Goal: Task Accomplishment & Management: Complete application form

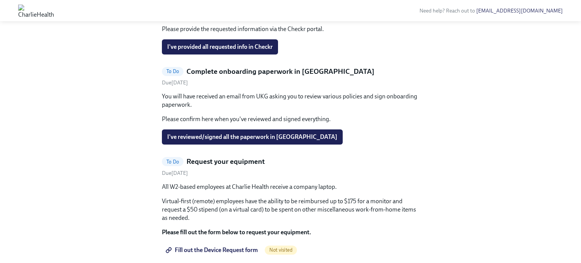
scroll to position [378, 0]
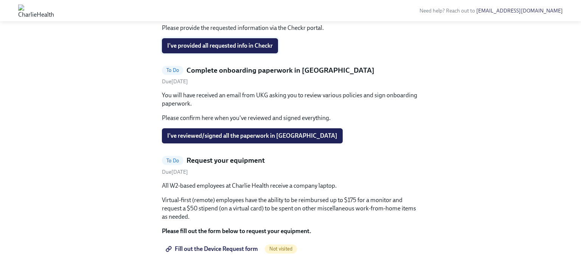
click at [207, 50] on span "I've provided all requested info in Checkr" at bounding box center [219, 46] width 105 height 8
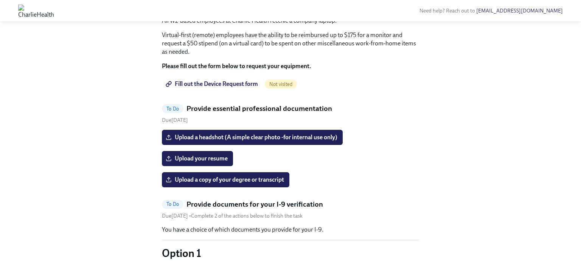
scroll to position [454, 0]
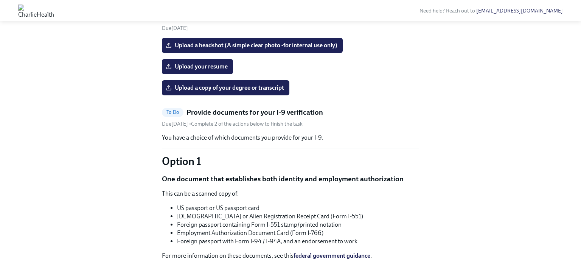
scroll to position [529, 0]
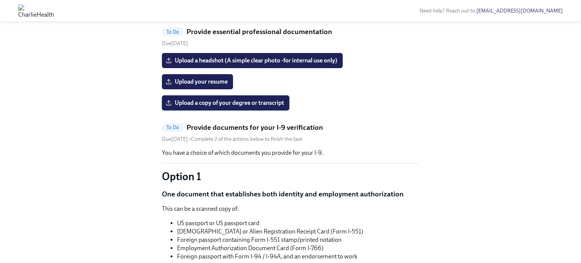
click at [224, 107] on span "Upload a copy of your degree or transcript" at bounding box center [225, 103] width 117 height 8
click at [0, 0] on input "Upload a copy of your degree or transcript" at bounding box center [0, 0] width 0 height 0
click at [137, 182] on div "Hi [PERSON_NAME]! This is your personal task list for [PERSON_NAME] Health Onbo…" at bounding box center [290, 210] width 556 height 1400
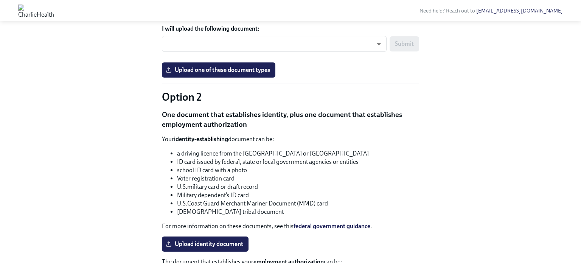
scroll to position [786, 0]
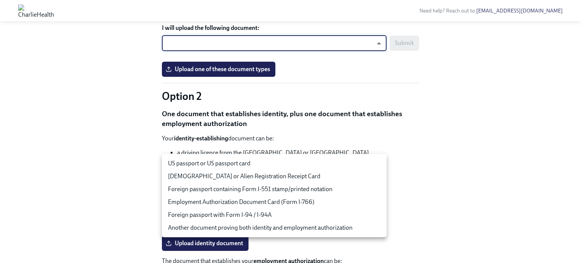
click at [243, 163] on li "US passport or US passport card" at bounding box center [274, 163] width 224 height 13
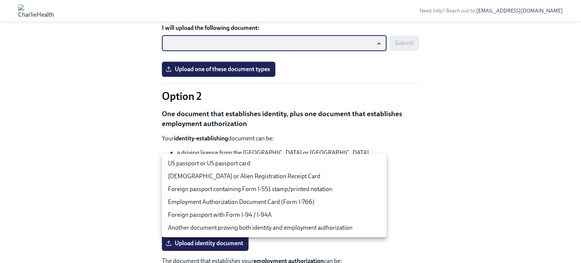
type input "tm035QtdH"
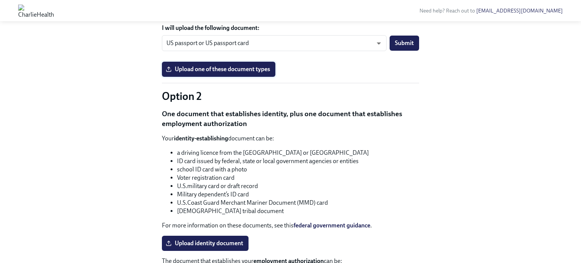
click at [229, 73] on span "Upload one of these document types" at bounding box center [218, 69] width 103 height 8
click at [0, 0] on input "Upload one of these document types" at bounding box center [0, 0] width 0 height 0
click at [352, 77] on div "Upload one of these document types" at bounding box center [290, 69] width 257 height 15
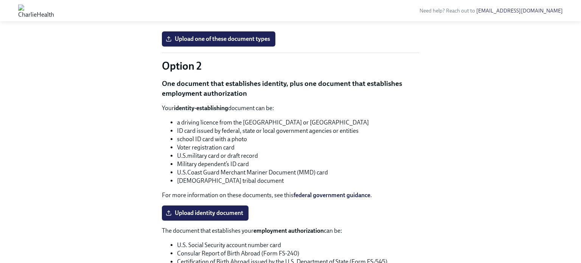
scroll to position [831, 0]
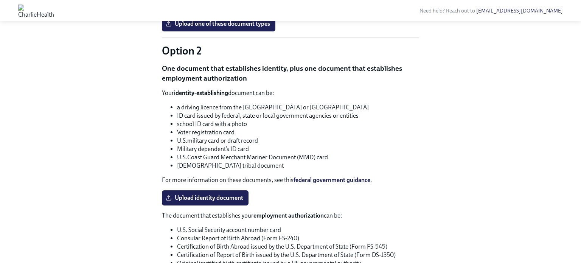
click at [233, 28] on span "Upload one of these document types" at bounding box center [218, 24] width 103 height 8
click at [0, 0] on input "Upload one of these document types" at bounding box center [0, 0] width 0 height 0
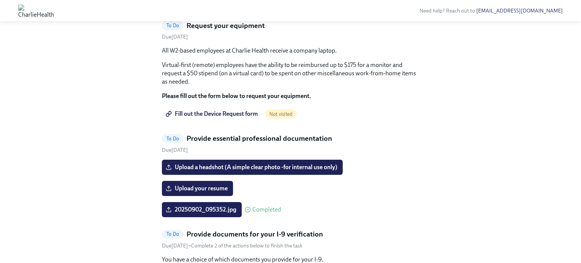
scroll to position [423, 0]
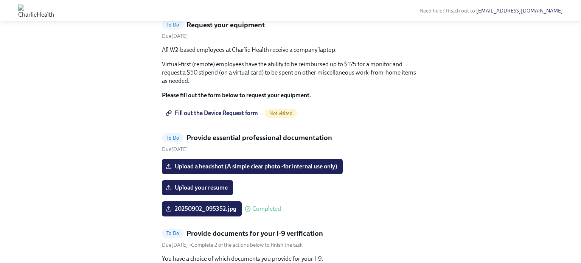
click at [232, 8] on button "I've reviewed/signed all the paperwork in [GEOGRAPHIC_DATA]" at bounding box center [252, 0] width 181 height 15
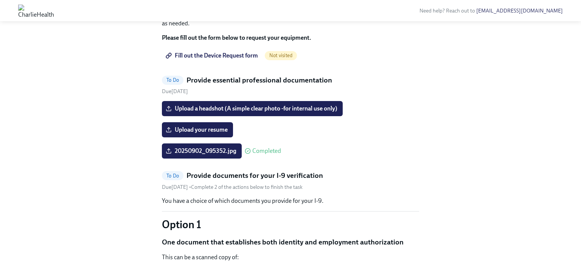
scroll to position [393, 0]
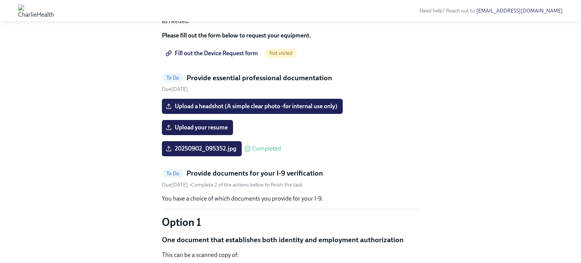
click at [210, 57] on span "Fill out the Device Request form" at bounding box center [212, 54] width 91 height 8
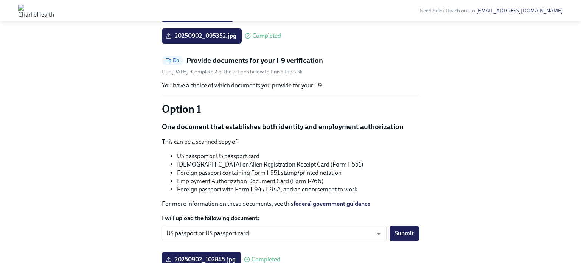
click at [194, 19] on span "Upload your resume" at bounding box center [197, 15] width 60 height 8
click at [0, 0] on input "Upload your resume" at bounding box center [0, 0] width 0 height 0
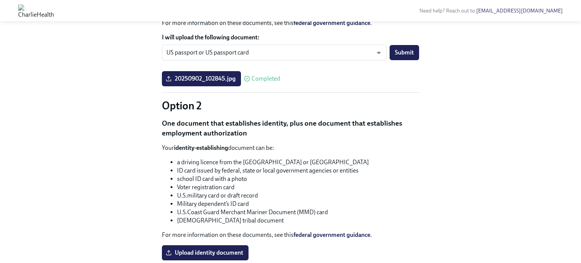
scroll to position [574, 0]
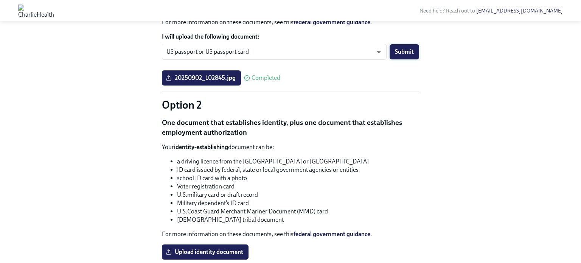
click at [412, 56] on span "Submit" at bounding box center [404, 52] width 19 height 8
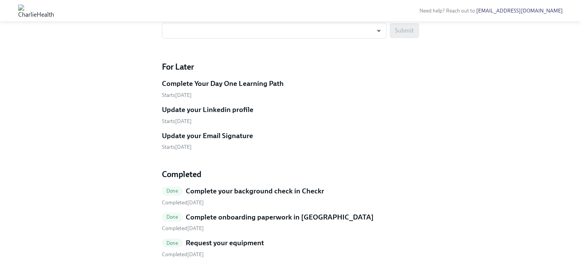
scroll to position [494, 0]
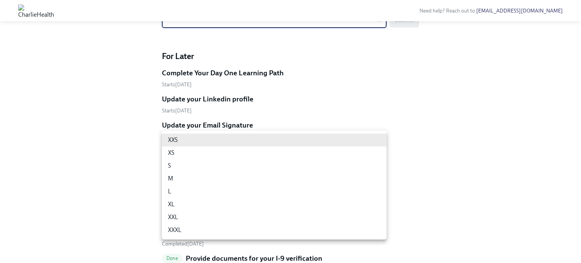
click at [339, 182] on li "M" at bounding box center [274, 178] width 224 height 13
type input "UEGyU4SCa"
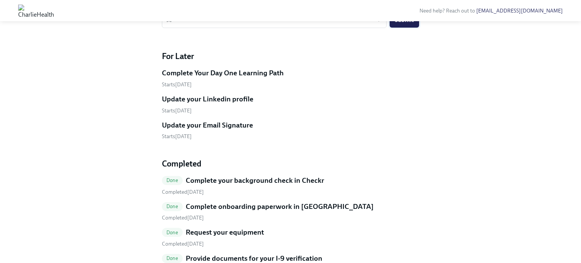
click at [399, 24] on span "Submit" at bounding box center [404, 20] width 19 height 8
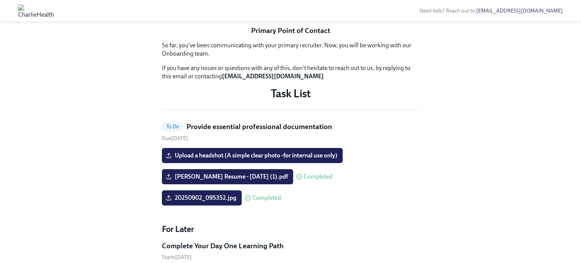
scroll to position [242, 0]
